Goal: Information Seeking & Learning: Learn about a topic

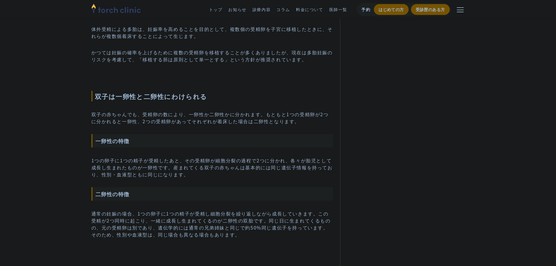
scroll to position [526, 0]
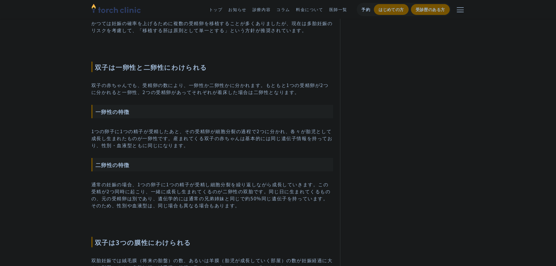
click at [208, 146] on p "1つの卵子に1つの精子が受精したあと、その受精卵が細胞分裂の過程で2つに分かれ、各々が胎児として成長し生まれたものが一卵性です。産まれてくる双子の赤ちゃんは基…" at bounding box center [212, 138] width 242 height 21
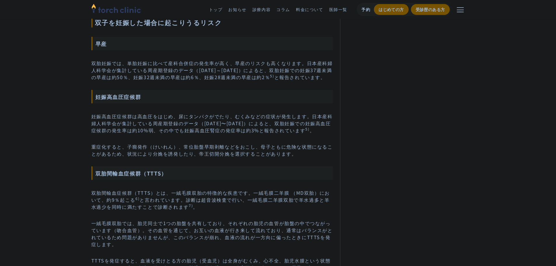
scroll to position [1110, 0]
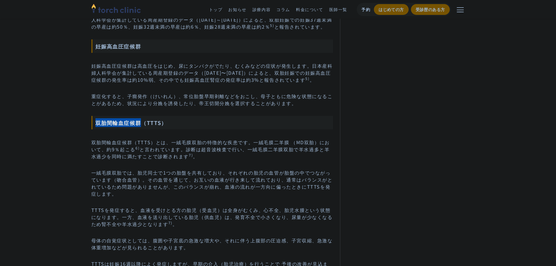
drag, startPoint x: 141, startPoint y: 122, endPoint x: 95, endPoint y: 123, distance: 46.5
click at [95, 123] on h3 "双胎間輸血症候群（TTTS）" at bounding box center [212, 122] width 242 height 13
click at [95, 124] on h3 "双胎間輸血症候群（TTTS）" at bounding box center [212, 122] width 242 height 13
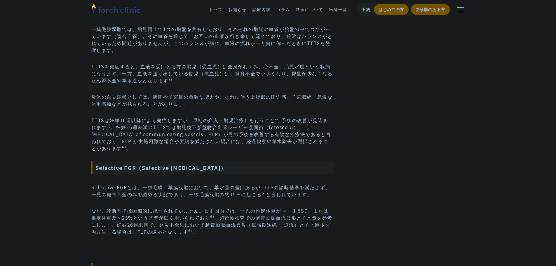
scroll to position [1256, 0]
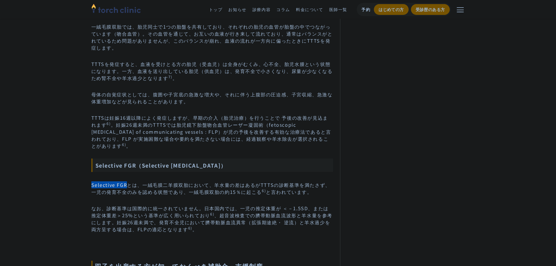
drag, startPoint x: 126, startPoint y: 185, endPoint x: 89, endPoint y: 187, distance: 37.4
click at [89, 187] on section "不妊治療をおこなうと双子を授かる確率が上がる？理由や妊娠がわかる時期、多胎のリスクなどを解説 #不妊治療 #基礎知識 #妊娠 最終更新日： [DATE] [P…" at bounding box center [278, 270] width 383 height 2994
copy p "Selective FGR"
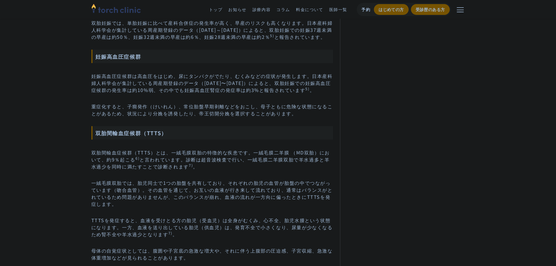
scroll to position [1110, 0]
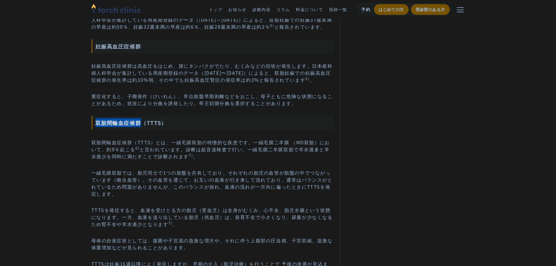
drag, startPoint x: 141, startPoint y: 122, endPoint x: 93, endPoint y: 124, distance: 48.2
click at [93, 124] on h3 "双胎間輸血症候群（TTTS）" at bounding box center [212, 122] width 242 height 13
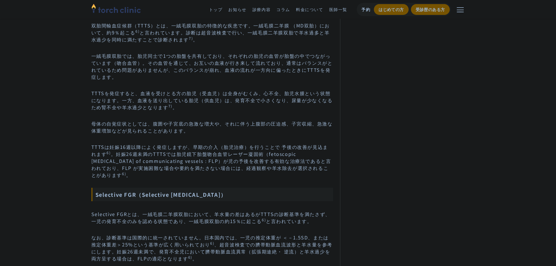
scroll to position [1285, 0]
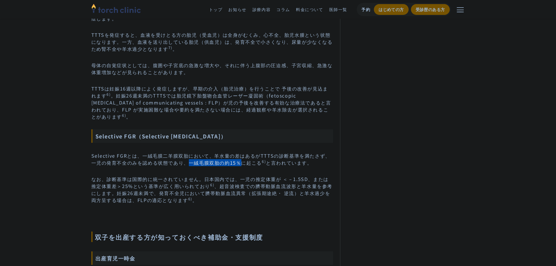
drag, startPoint x: 235, startPoint y: 163, endPoint x: 184, endPoint y: 163, distance: 50.5
click at [184, 163] on p "Selective FGRとは、一絨毛膜二羊膜双胎において、羊水量の差はあるがTTTSの診断基準を満たさず、一児の発育不全のみを認める状態であり、一絨毛膜双胎…" at bounding box center [212, 159] width 242 height 14
copy p "一絨毛膜双胎の約15％"
click at [256, 113] on p "TTTSは妊娠16週以降によく発症しますが、早期の介入（胎児治療）を行うことで 予後の改善が見込まれます 6) 。妊娠26週未満のTTTSでは胎児鏡下胎盤吻合…" at bounding box center [212, 102] width 242 height 35
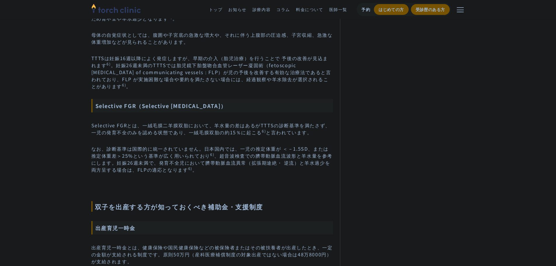
scroll to position [1314, 0]
